Goal: Complete application form: Complete application form

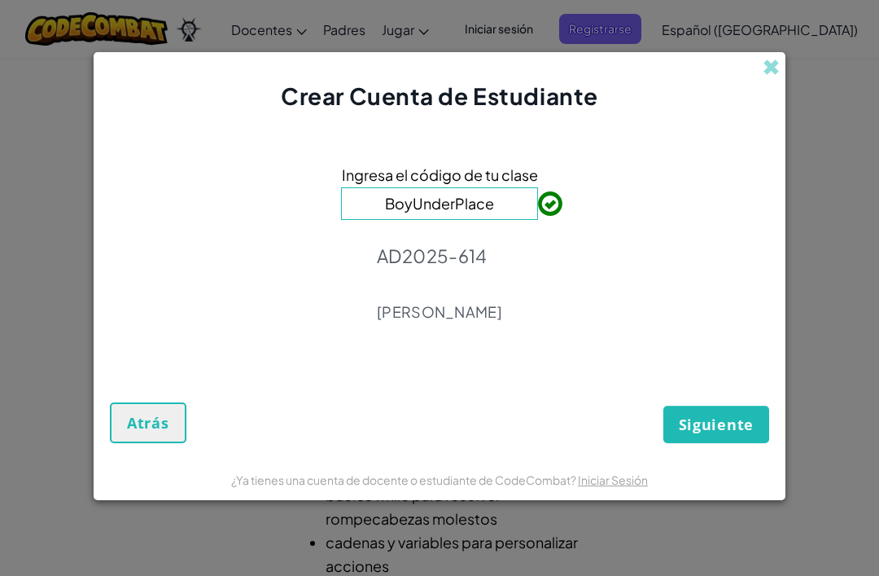
click at [730, 432] on span "Siguiente" at bounding box center [716, 425] width 75 height 20
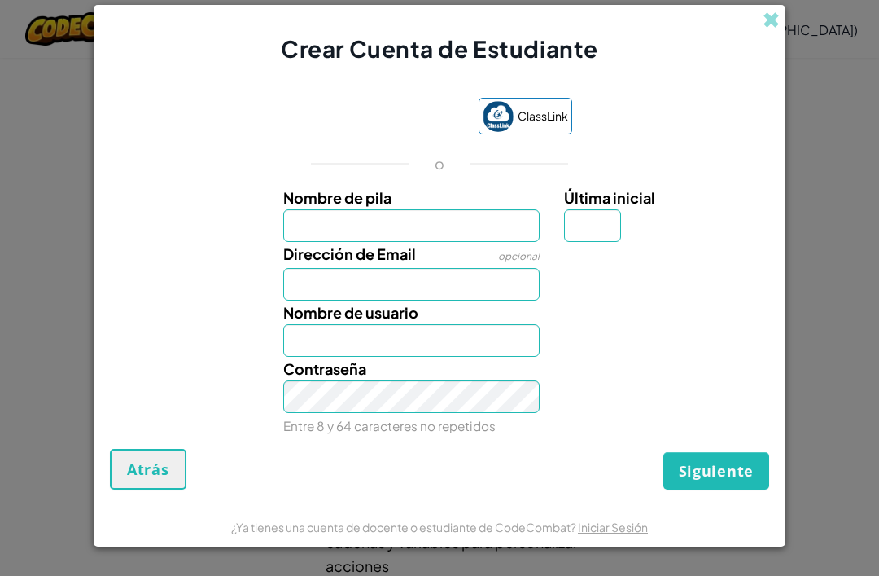
click at [436, 222] on input "Nombre de pila" at bounding box center [411, 225] width 257 height 33
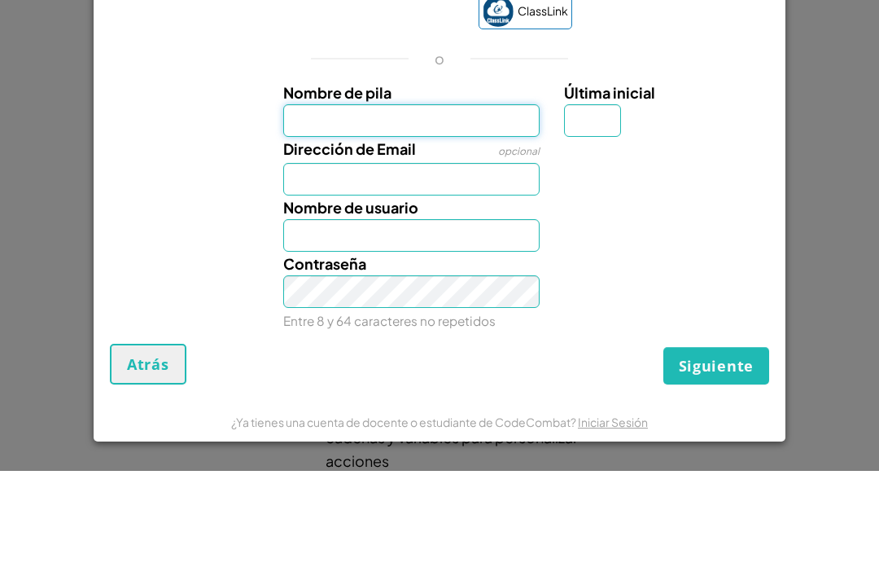
type input "Regina"
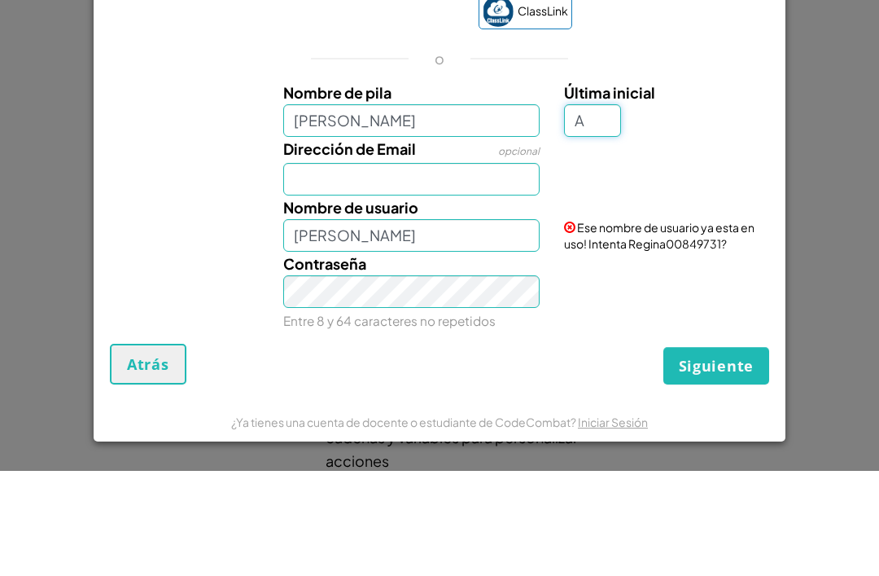
type input "A"
click at [485, 268] on input "Dirección de Email" at bounding box center [411, 284] width 257 height 33
type input "ReginaA"
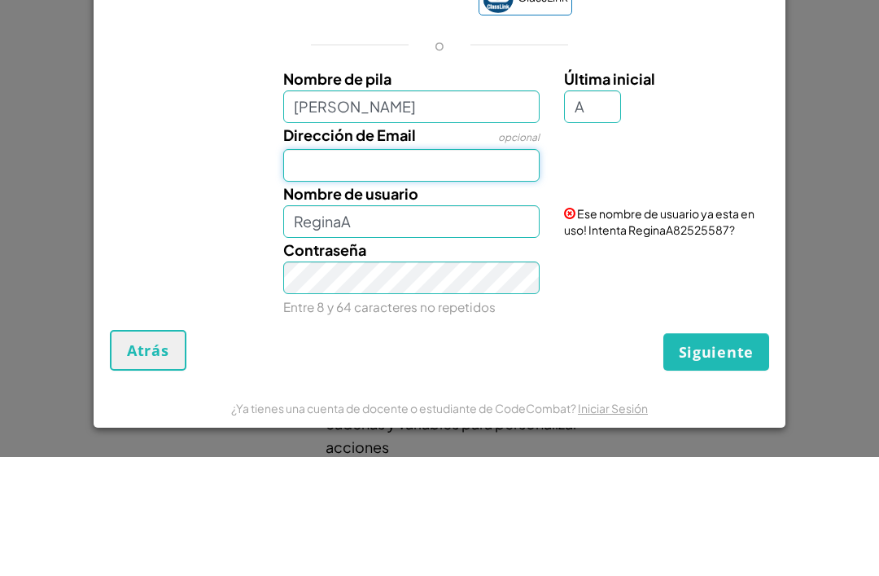
type input "al07114420@tecmilenio.mx"
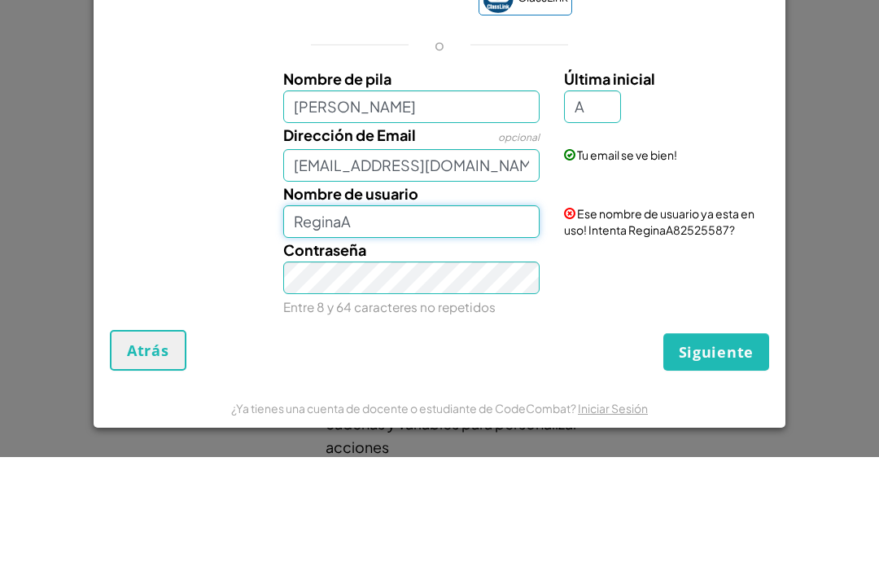
click at [472, 324] on input "ReginaA" at bounding box center [411, 340] width 257 height 33
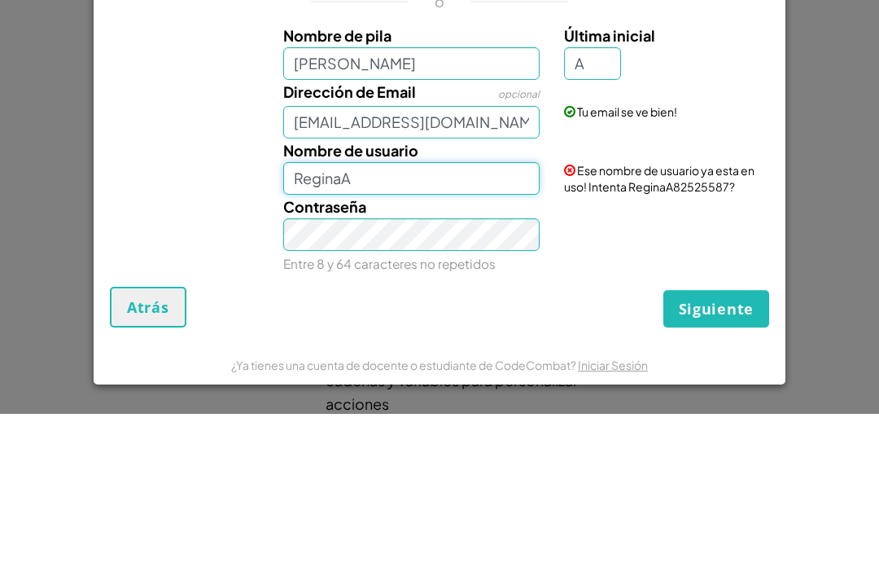
click at [527, 324] on input "ReginaA" at bounding box center [411, 340] width 257 height 33
click at [453, 324] on input "RegiomiA" at bounding box center [411, 340] width 257 height 33
type input "Regiomi05"
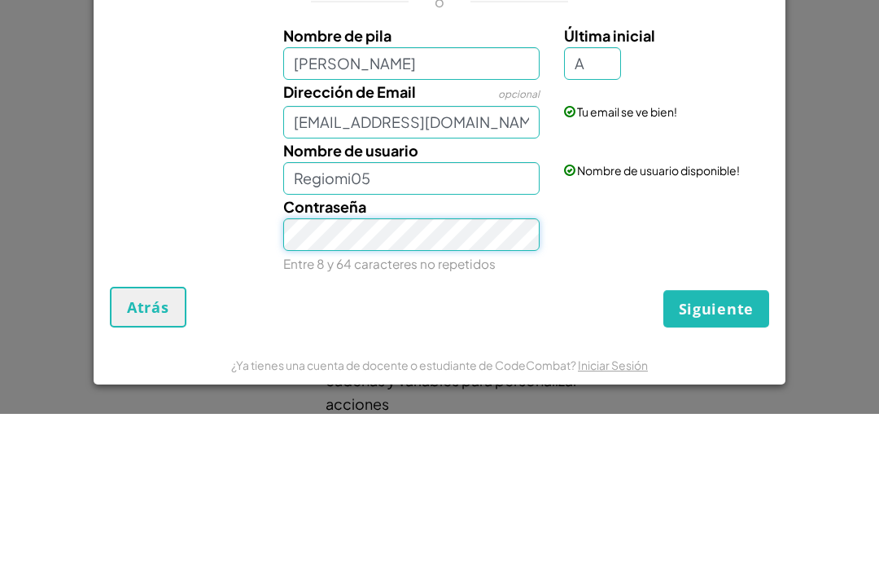
scroll to position [162, 0]
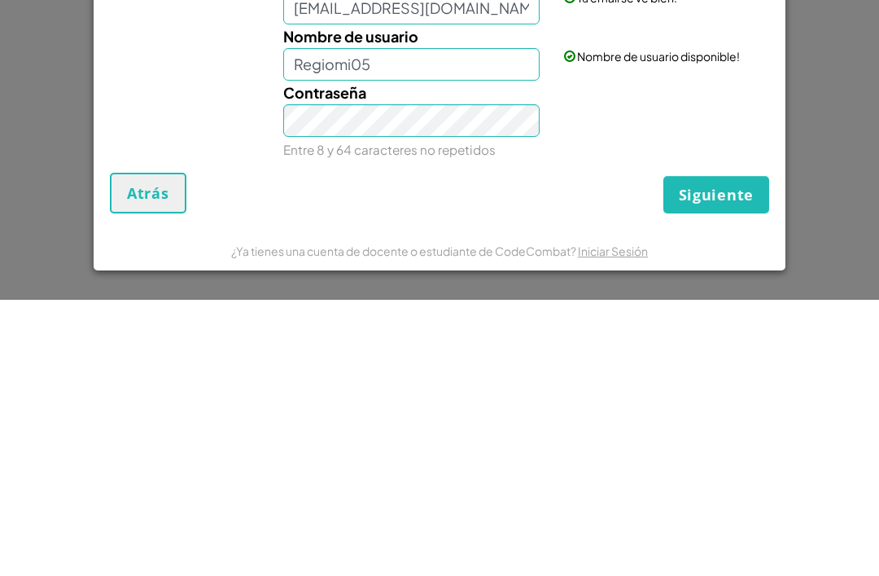
click at [722, 461] on span "Siguiente" at bounding box center [716, 471] width 75 height 20
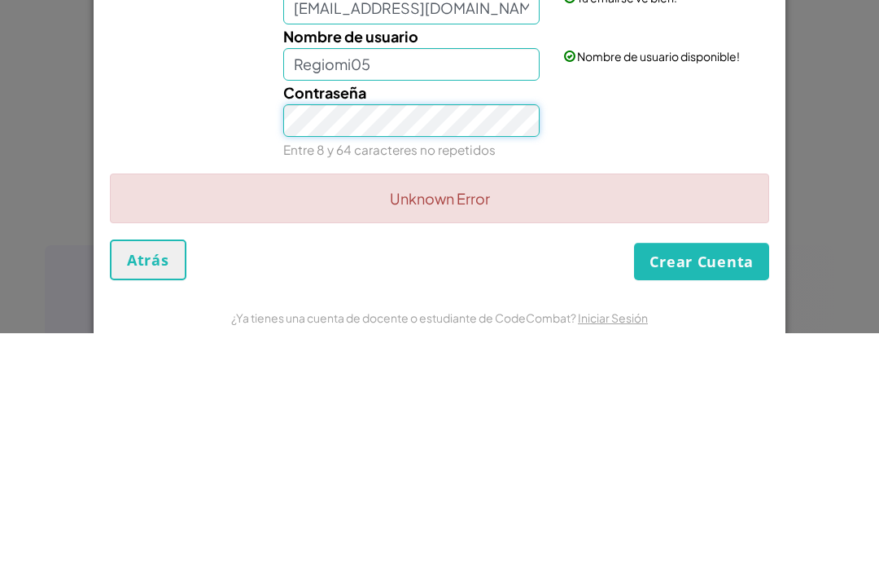
scroll to position [-7, 0]
click at [235, 323] on div "Contraseña Entre 8 y 64 caracteres no repetidos" at bounding box center [440, 363] width 676 height 81
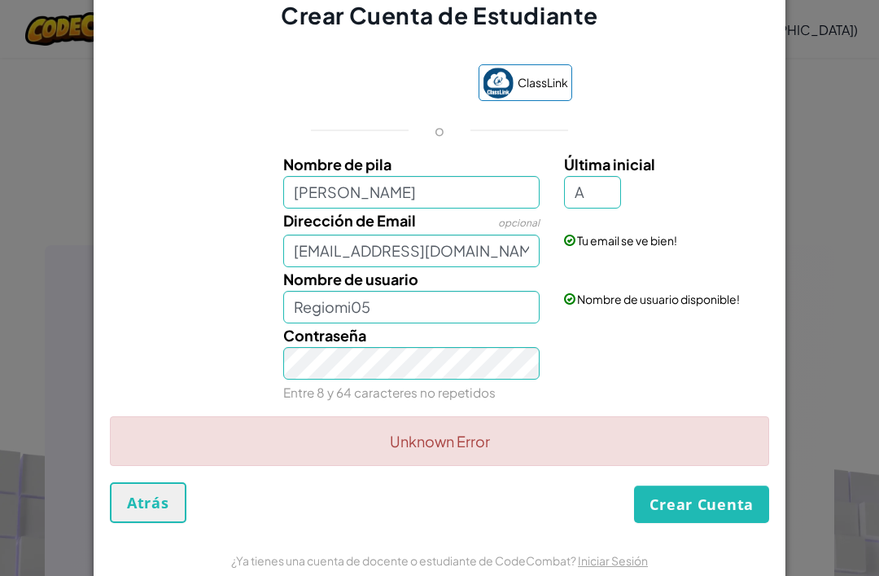
click at [759, 248] on div "Tu email se ve bien!" at bounding box center [665, 228] width 226 height 40
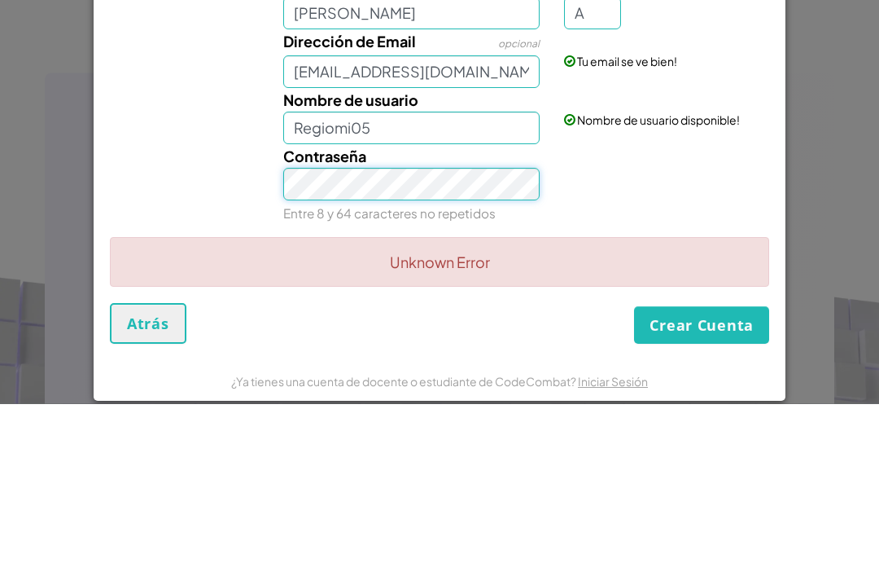
scroll to position [7, 0]
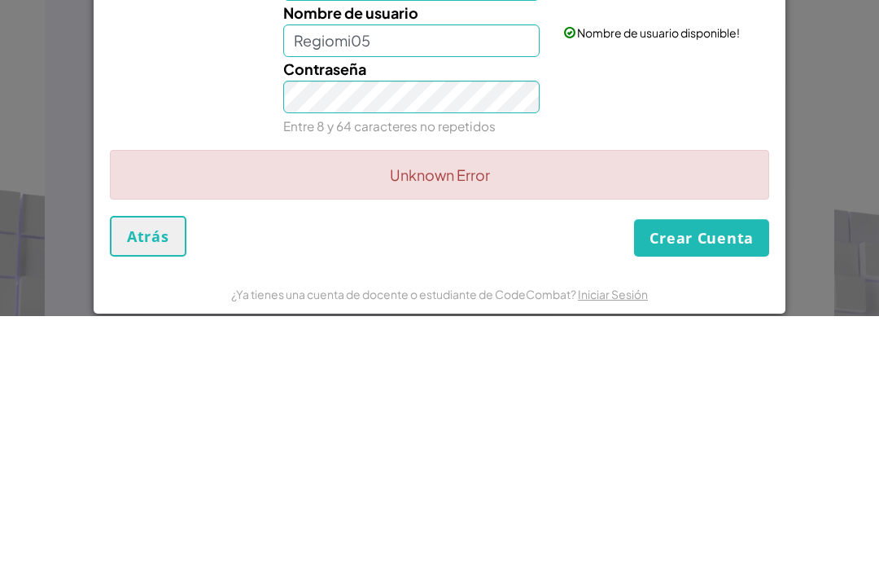
click at [705, 479] on button "Crear Cuenta" at bounding box center [701, 497] width 135 height 37
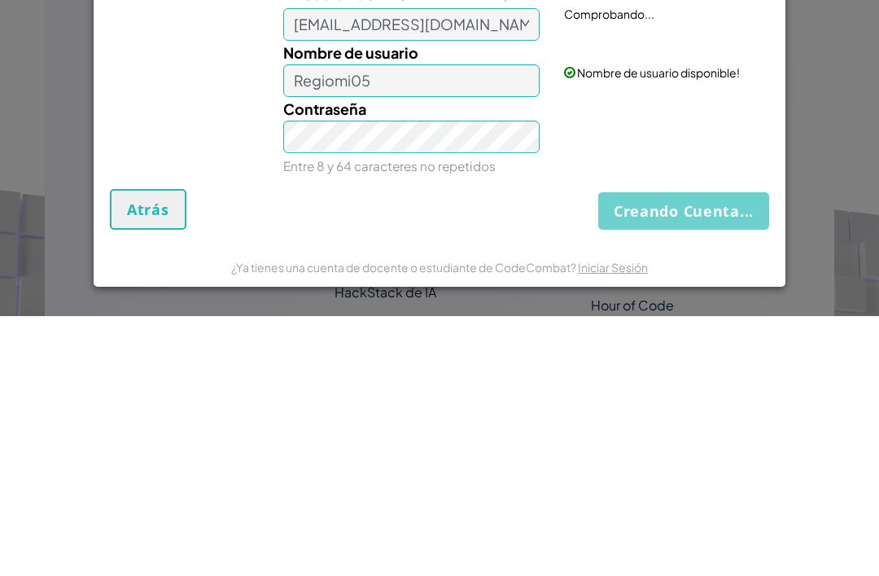
scroll to position [941, 0]
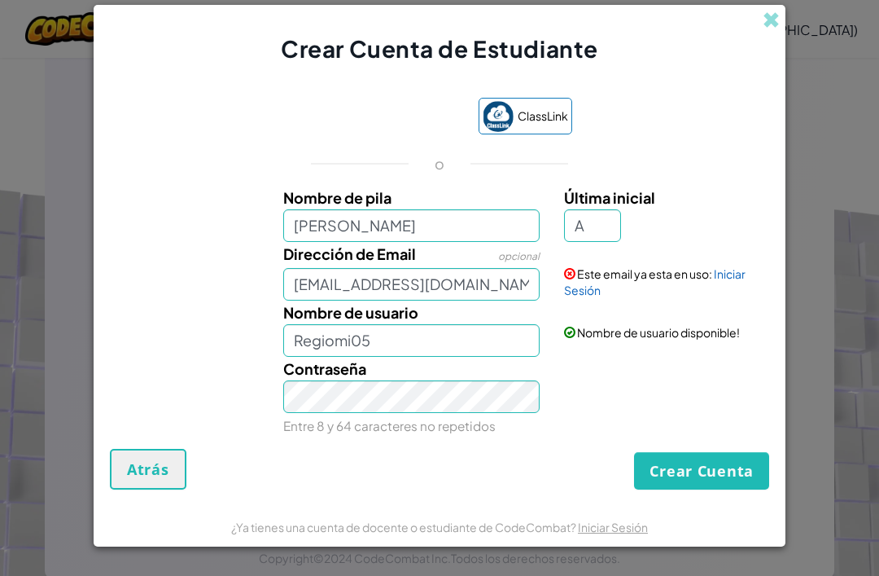
click at [736, 297] on link "Iniciar Sesión" at bounding box center [655, 281] width 182 height 31
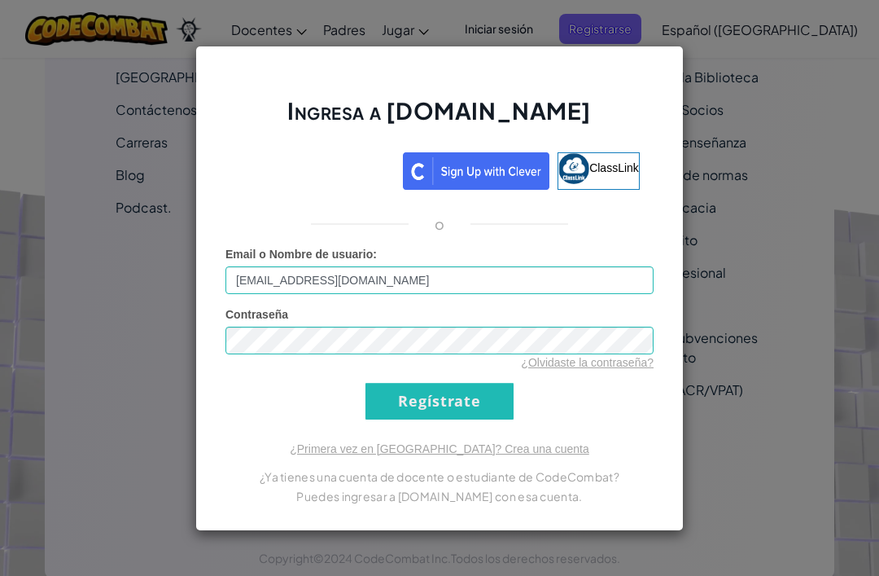
click at [485, 419] on input "Regístrate" at bounding box center [440, 401] width 148 height 37
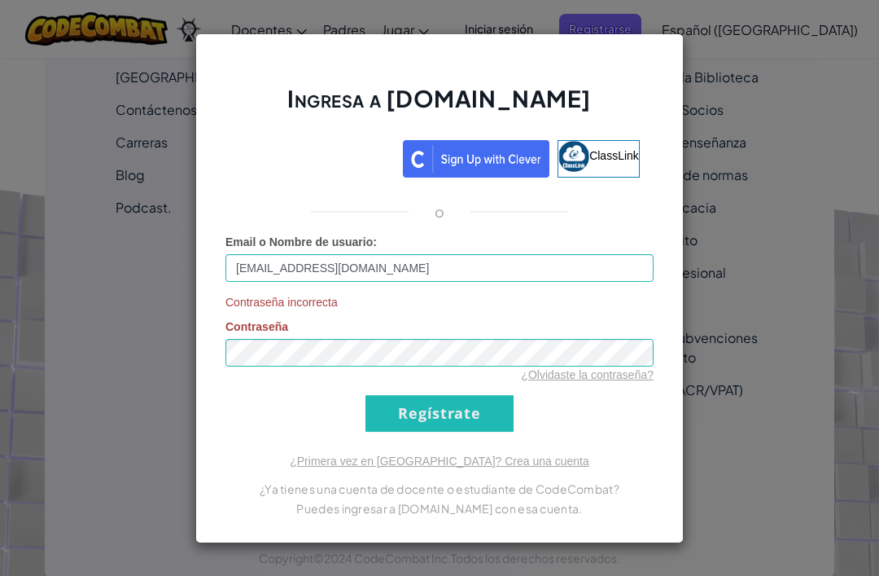
click at [583, 381] on link "¿Olvidaste la contraseña?" at bounding box center [587, 374] width 133 height 13
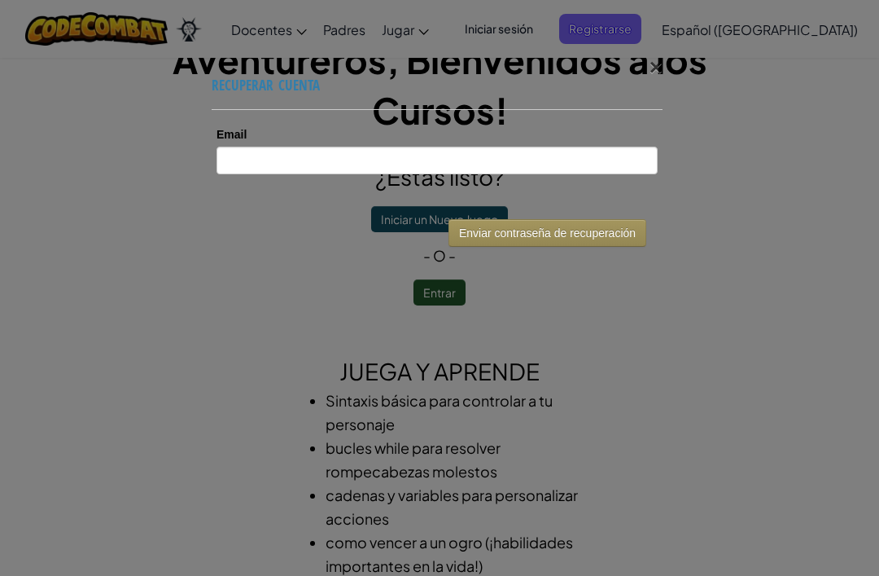
scroll to position [52, 0]
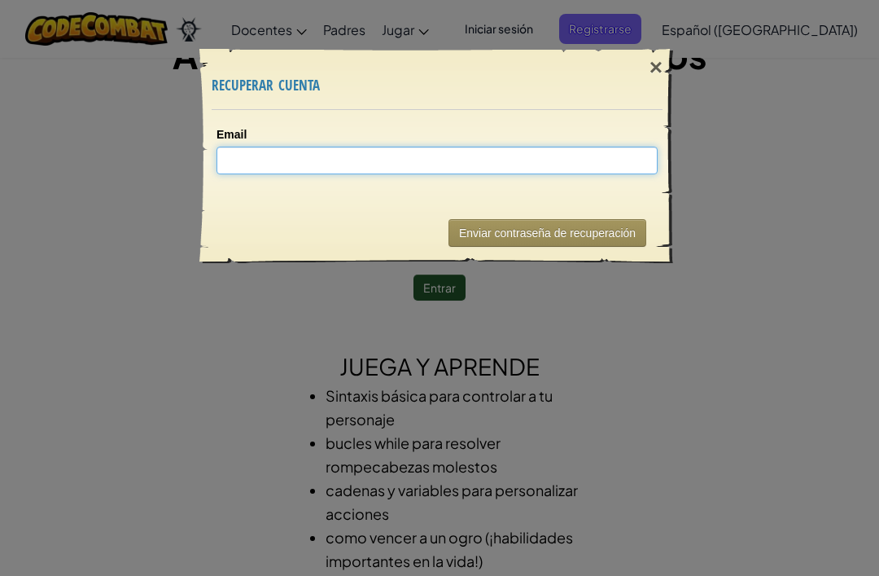
click at [537, 147] on input "Email" at bounding box center [437, 161] width 441 height 28
type input "al07114420@tecmilenio.mx"
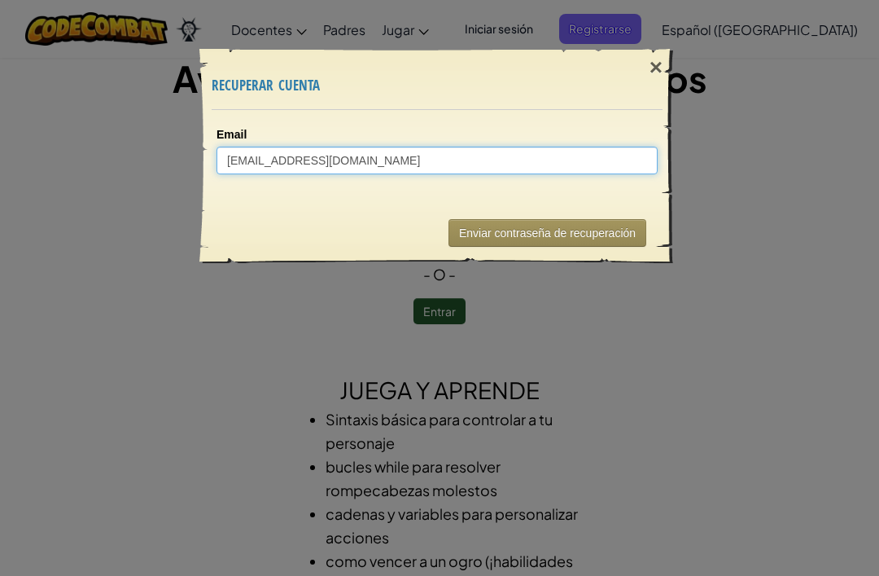
scroll to position [27, 0]
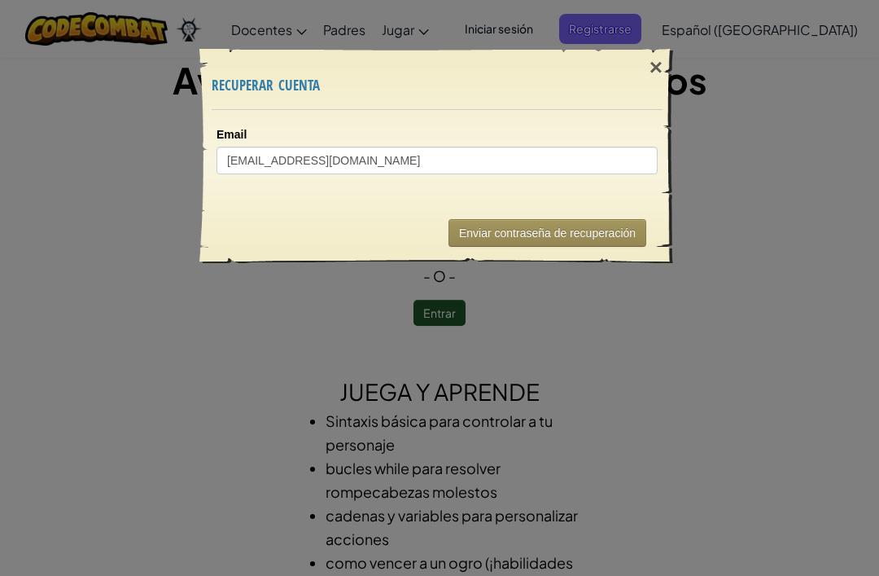
click at [613, 243] on button "Enviar contraseña de recuperación" at bounding box center [548, 233] width 198 height 28
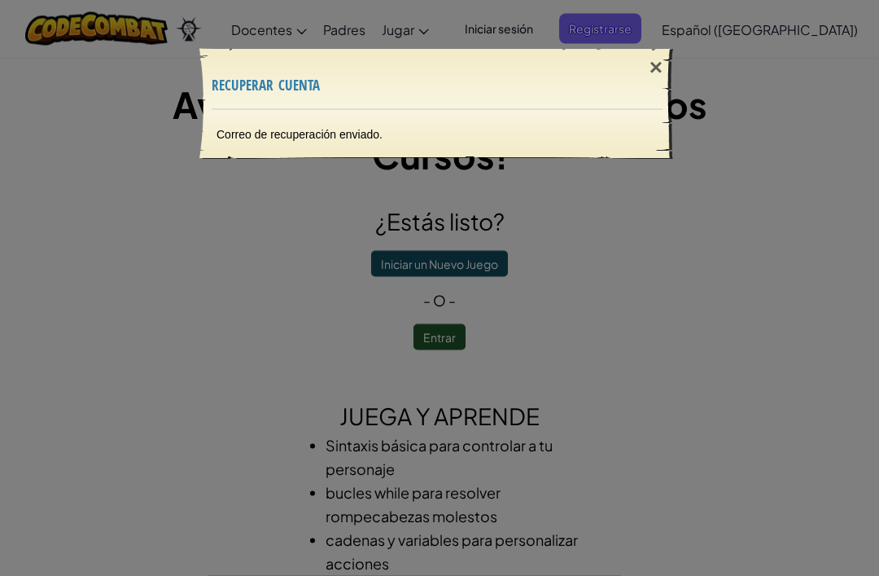
scroll to position [0, 0]
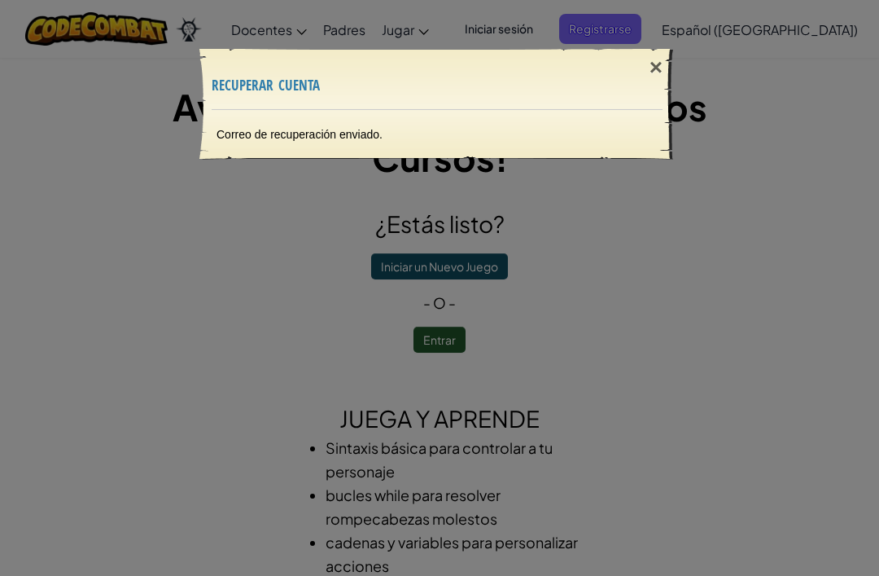
click at [653, 68] on div "×" at bounding box center [656, 67] width 37 height 47
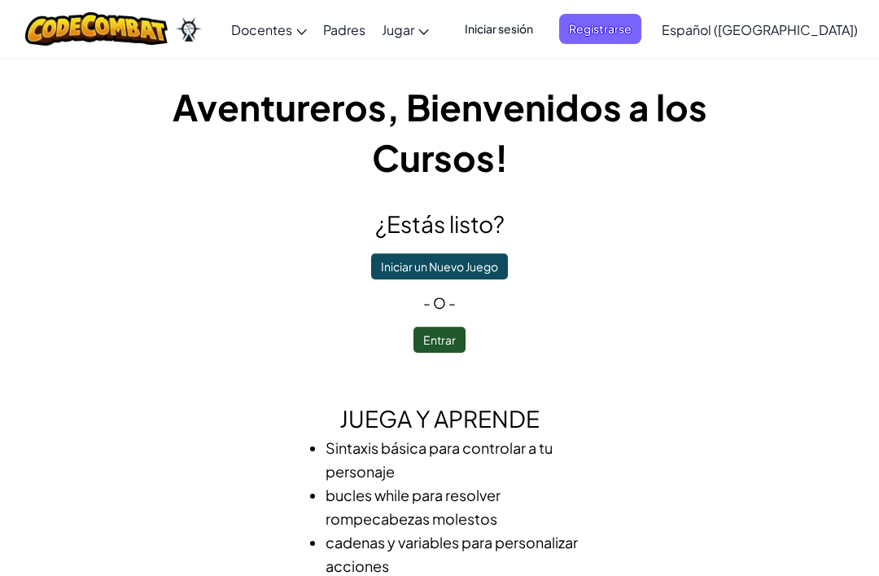
click at [653, 67] on div "Aventureros, Bienvenidos a los Cursos! ¿Estás listo? Iniciar un Nuevo Juego - o…" at bounding box center [440, 369] width 790 height 625
click at [543, 34] on span "Iniciar sesión" at bounding box center [499, 29] width 88 height 30
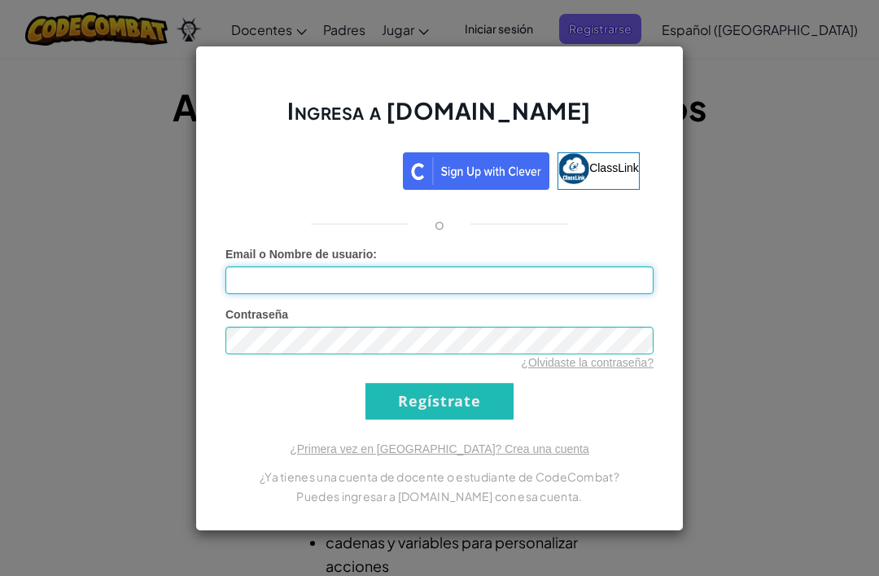
click at [454, 273] on input "Email o Nombre de usuario :" at bounding box center [440, 280] width 428 height 28
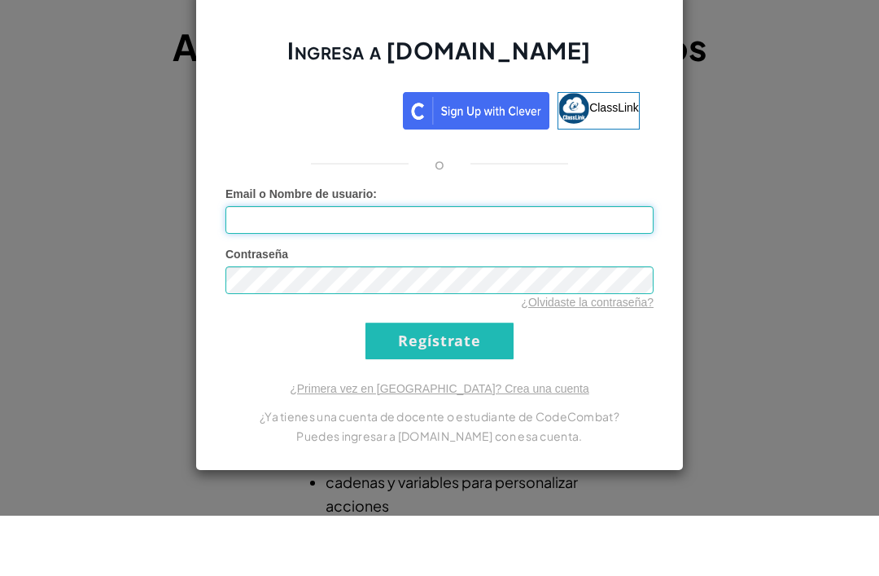
scroll to position [60, 0]
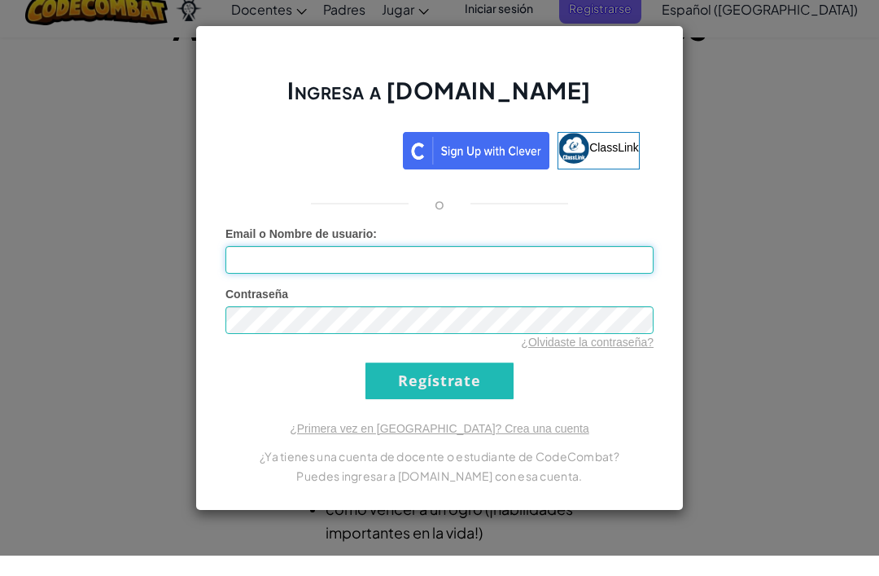
type input "al07114420@tecmilenio.mx"
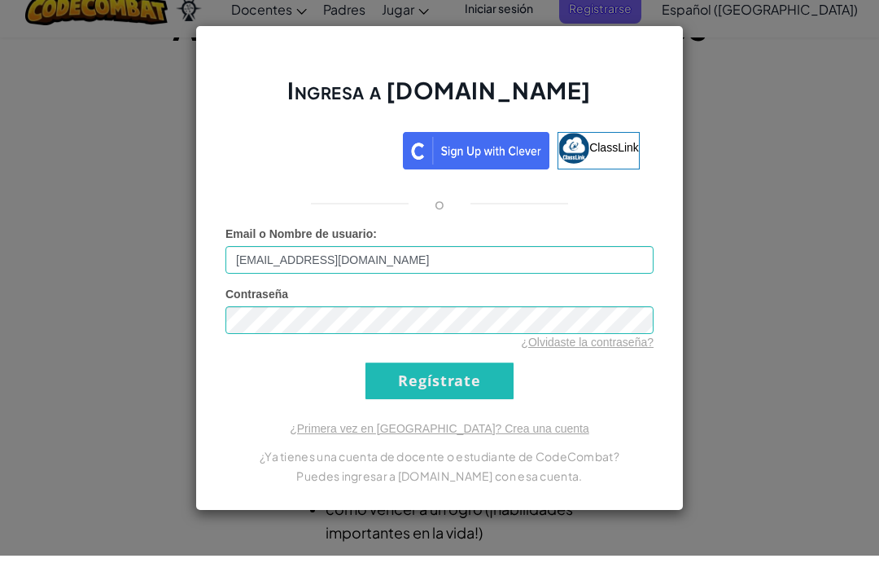
scroll to position [81, 0]
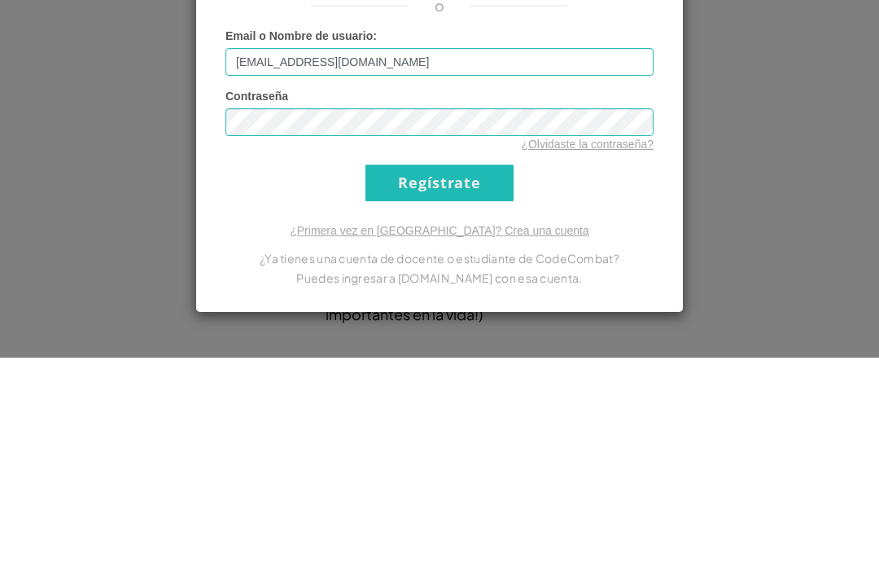
click at [485, 383] on input "Regístrate" at bounding box center [440, 401] width 148 height 37
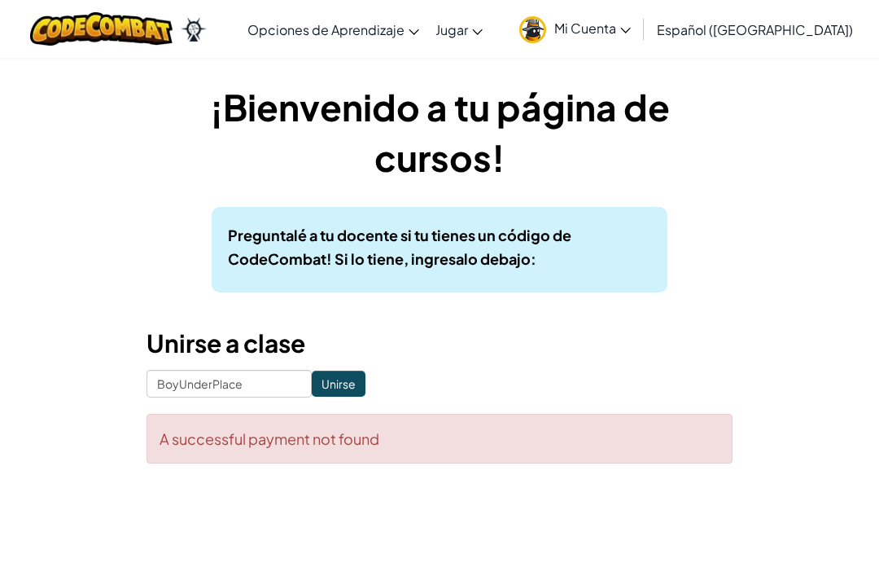
click at [344, 389] on input "Unirse" at bounding box center [339, 384] width 54 height 26
click at [631, 33] on span "Mi Cuenta" at bounding box center [593, 28] width 77 height 17
click at [353, 389] on input "Unirse" at bounding box center [339, 384] width 54 height 26
click at [349, 371] on input "Unirse" at bounding box center [339, 384] width 54 height 26
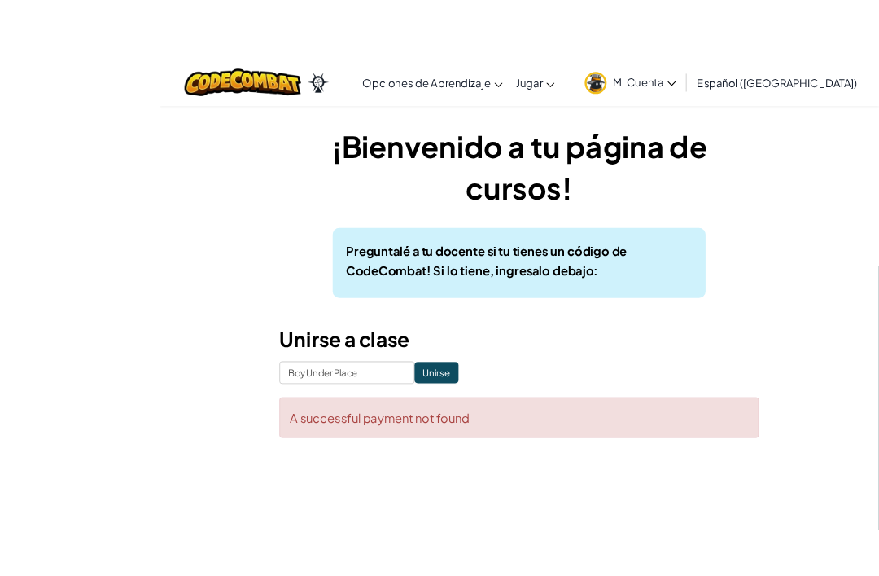
scroll to position [35, 0]
